Goal: Navigation & Orientation: Find specific page/section

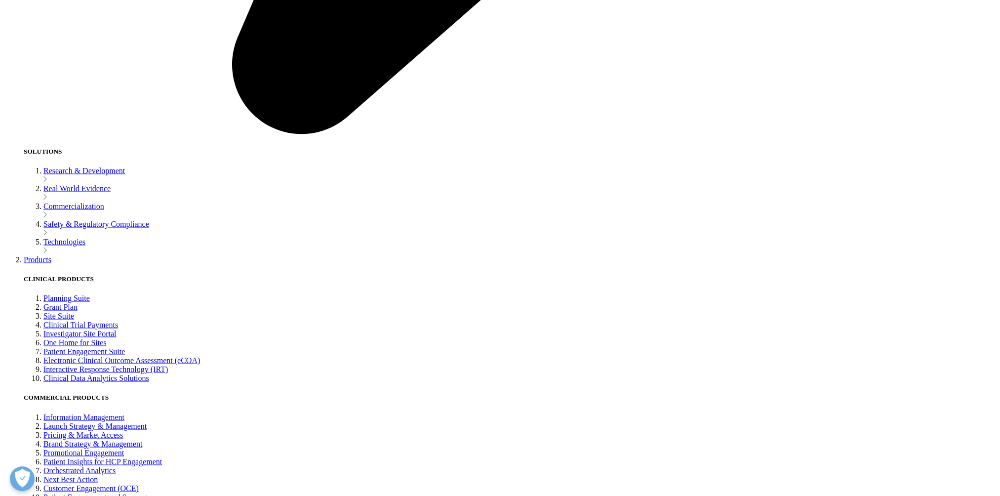
scroll to position [2370, 0]
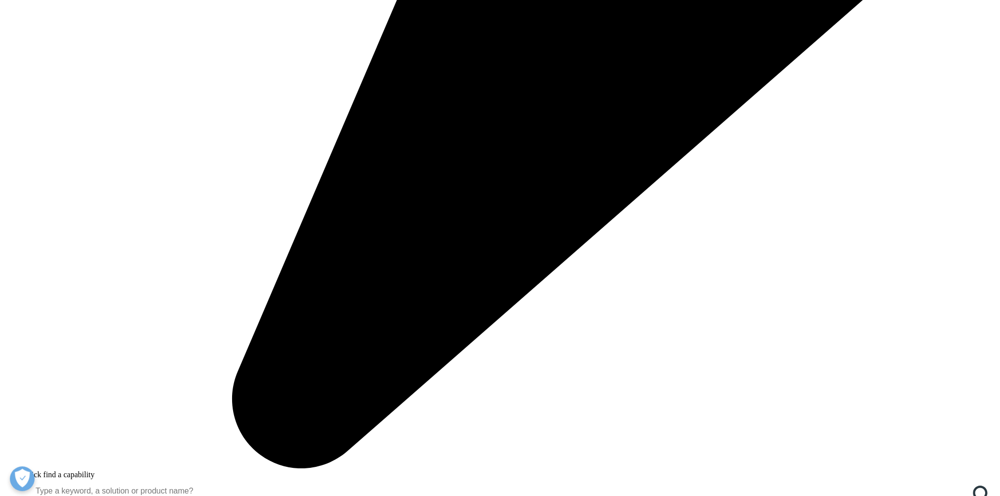
scroll to position [692, 0]
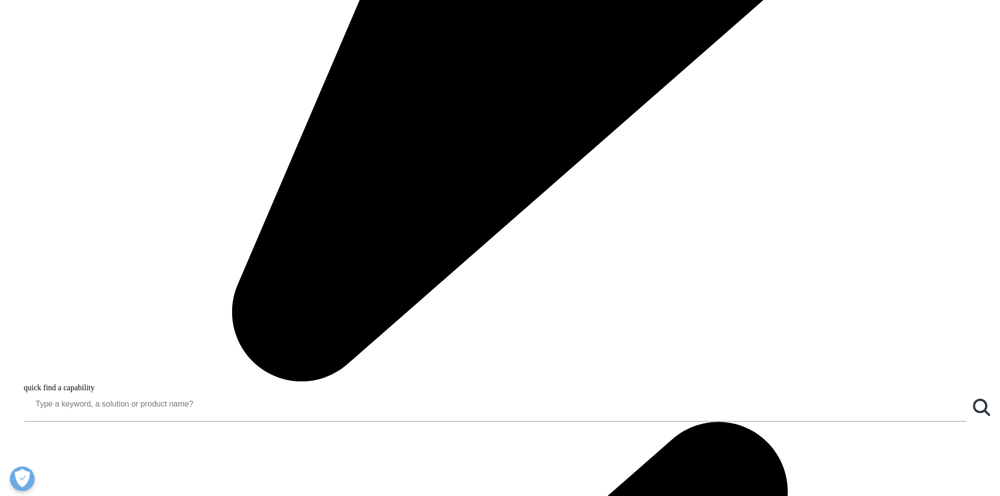
scroll to position [970, 0]
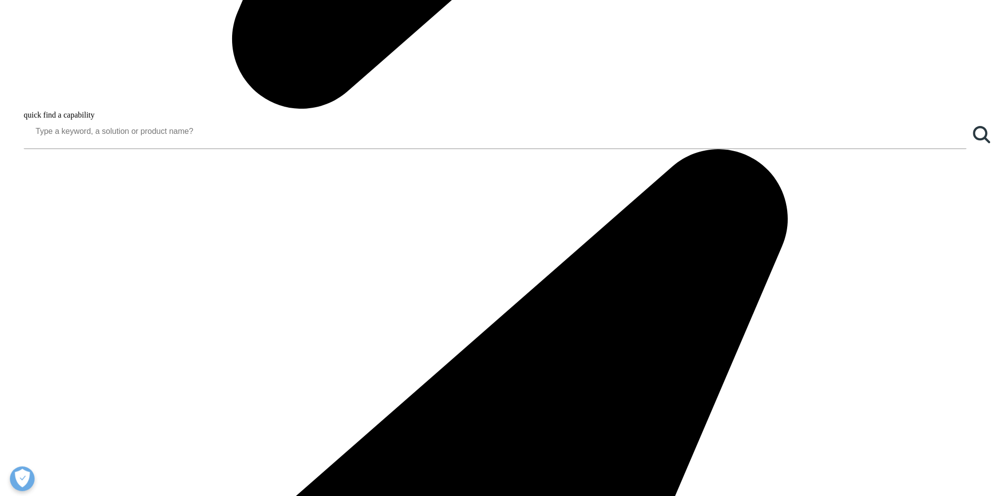
scroll to position [1245, 0]
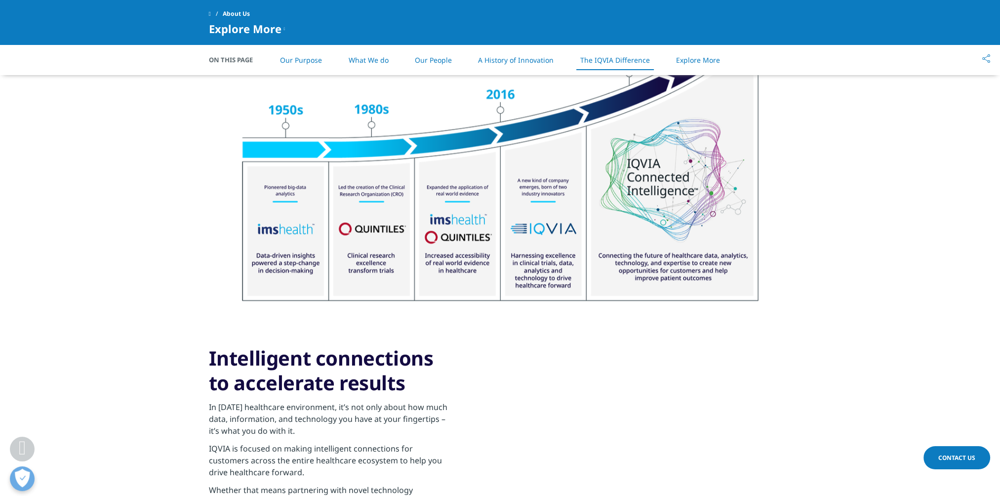
click at [690, 62] on link "Explore More" at bounding box center [698, 59] width 44 height 9
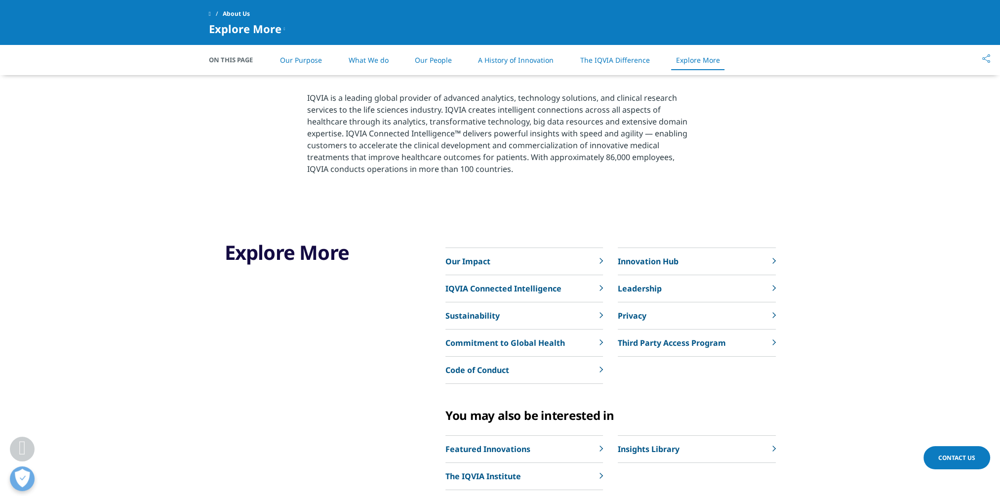
scroll to position [2173, 0]
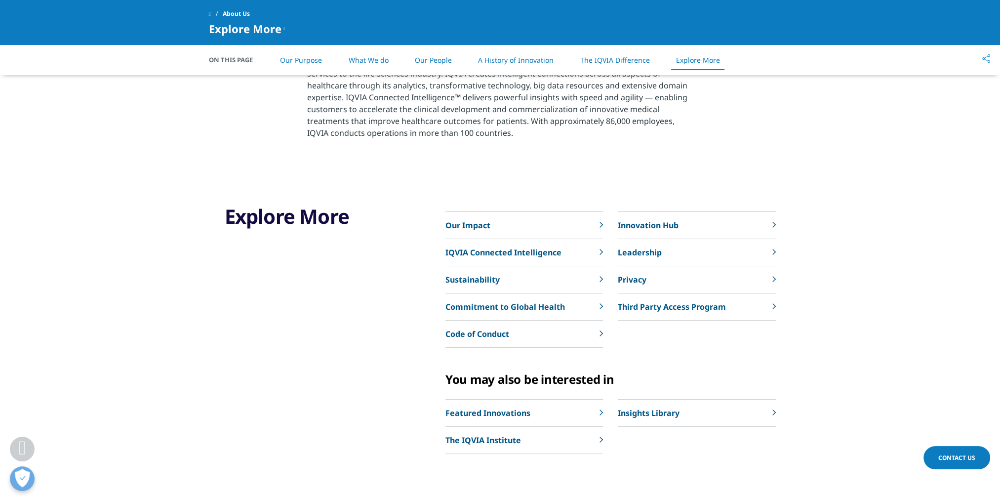
click at [645, 253] on p "Leadership" at bounding box center [640, 252] width 44 height 12
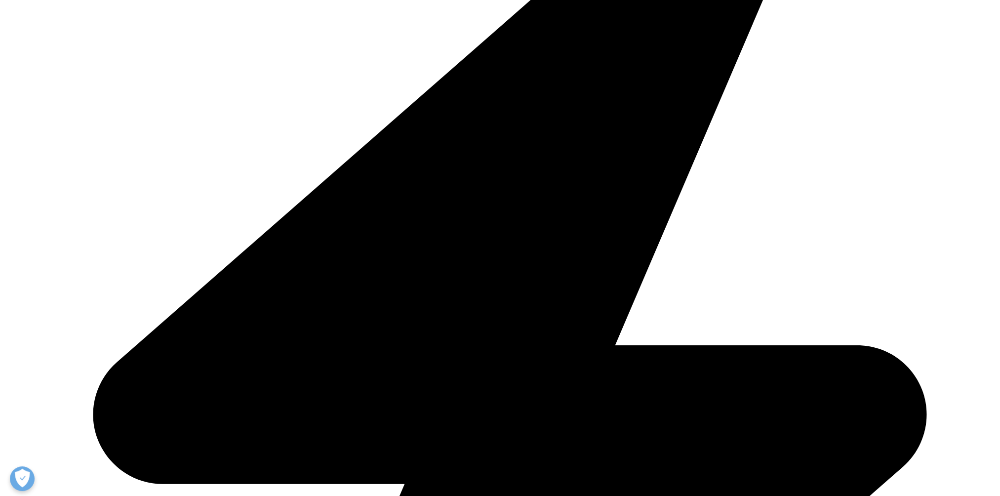
scroll to position [395, 0]
